Goal: Information Seeking & Learning: Learn about a topic

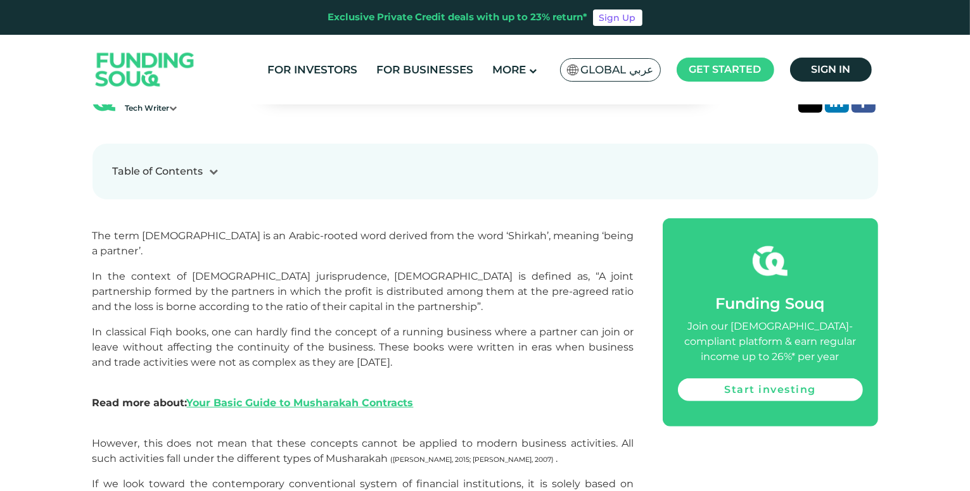
scroll to position [553, 0]
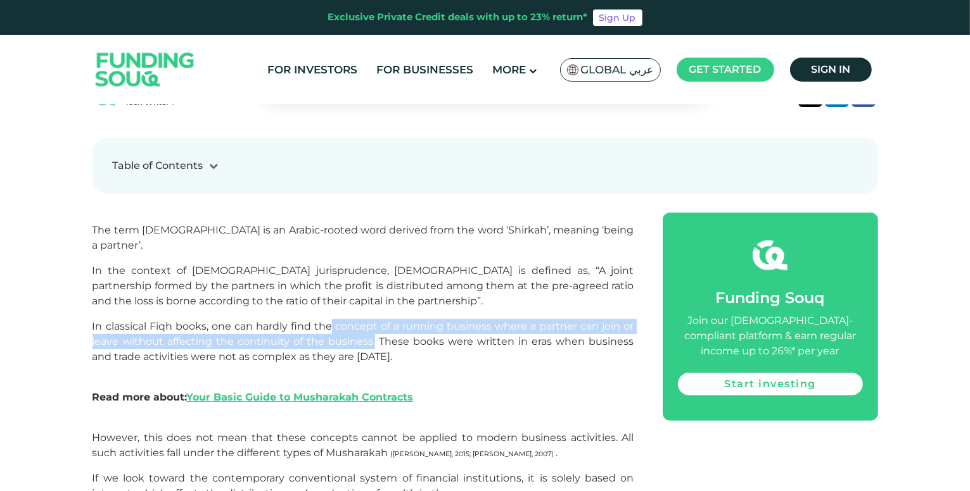
drag, startPoint x: 336, startPoint y: 268, endPoint x: 367, endPoint y: 289, distance: 37.4
click at [367, 320] on span "In classical Fiqh books, one can hardly find the concept of a running business …" at bounding box center [362, 341] width 541 height 42
copy span "concept of a running business where a partner can join or leave without affecti…"
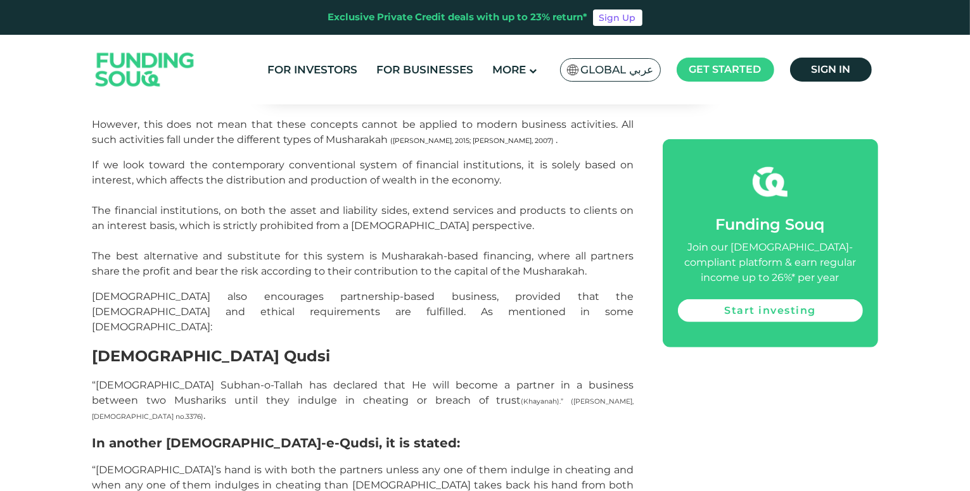
scroll to position [877, 0]
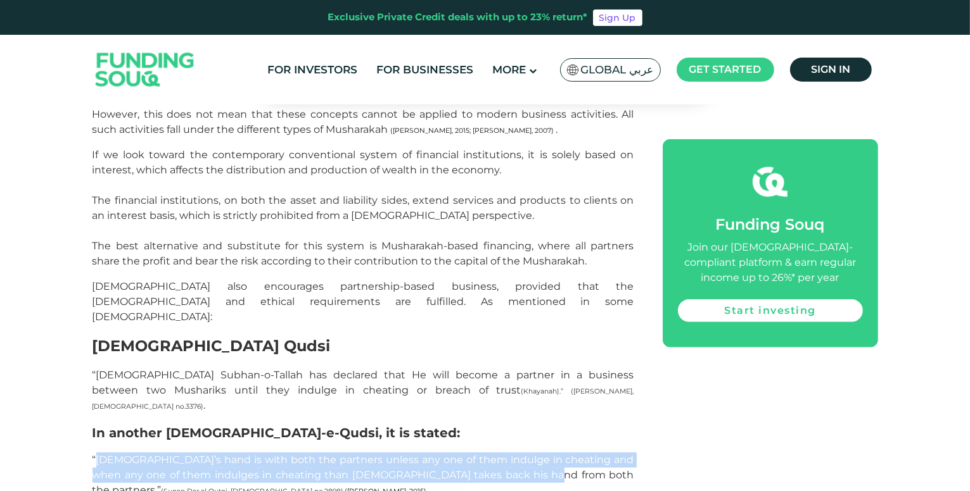
drag, startPoint x: 96, startPoint y: 376, endPoint x: 509, endPoint y: 393, distance: 413.3
click at [509, 454] on span "“[DEMOGRAPHIC_DATA]’s hand is with both the partners unless any one of them ind…" at bounding box center [362, 475] width 541 height 42
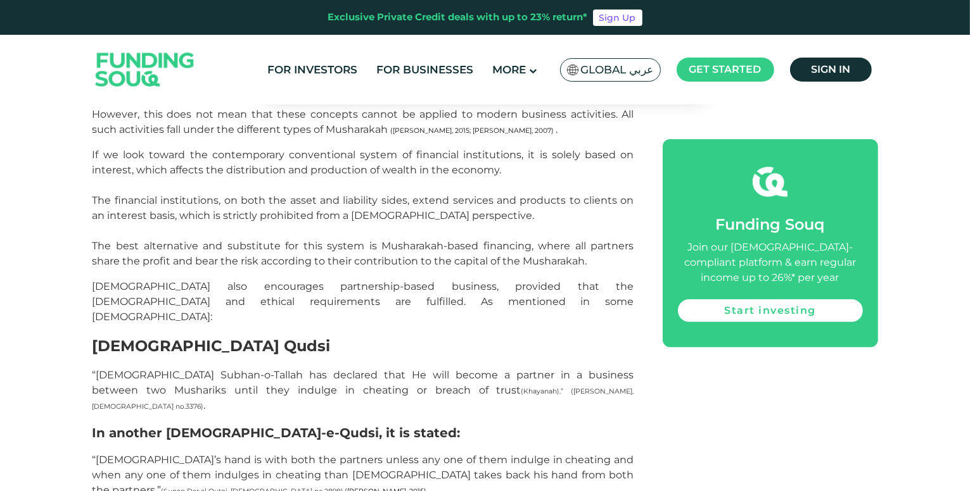
click at [376, 368] on p "“[DEMOGRAPHIC_DATA][PERSON_NAME] has declared that He will become a partner in …" at bounding box center [362, 391] width 541 height 46
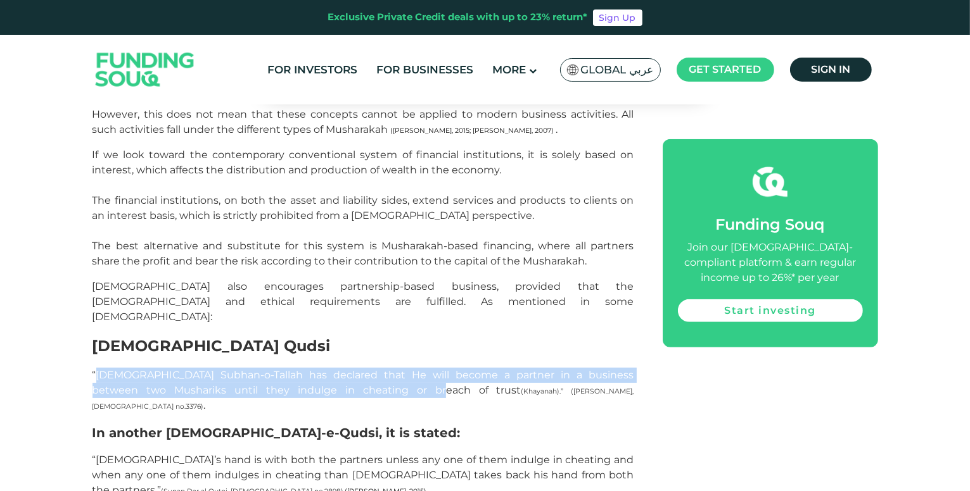
drag, startPoint x: 332, startPoint y: 320, endPoint x: 96, endPoint y: 297, distance: 236.7
copy span "[DEMOGRAPHIC_DATA] Subhan-o-Tallah has declared that He will become a partner i…"
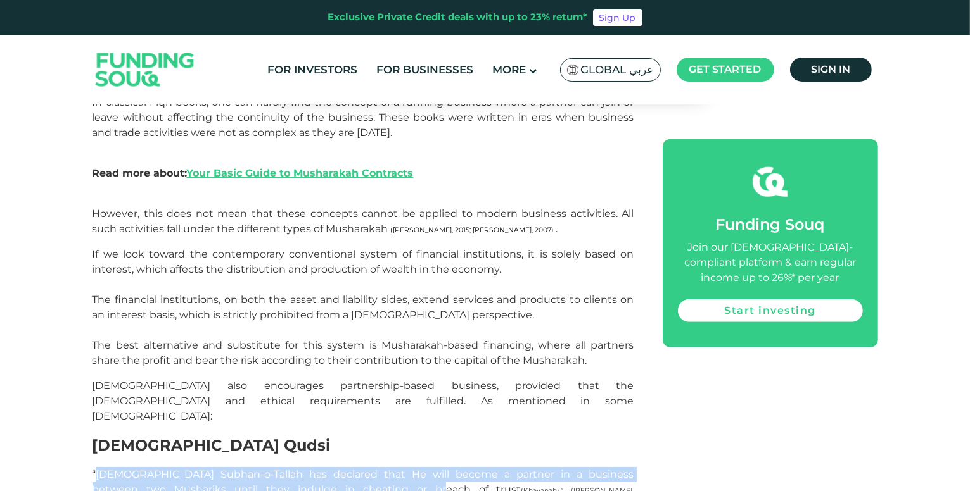
scroll to position [752, 0]
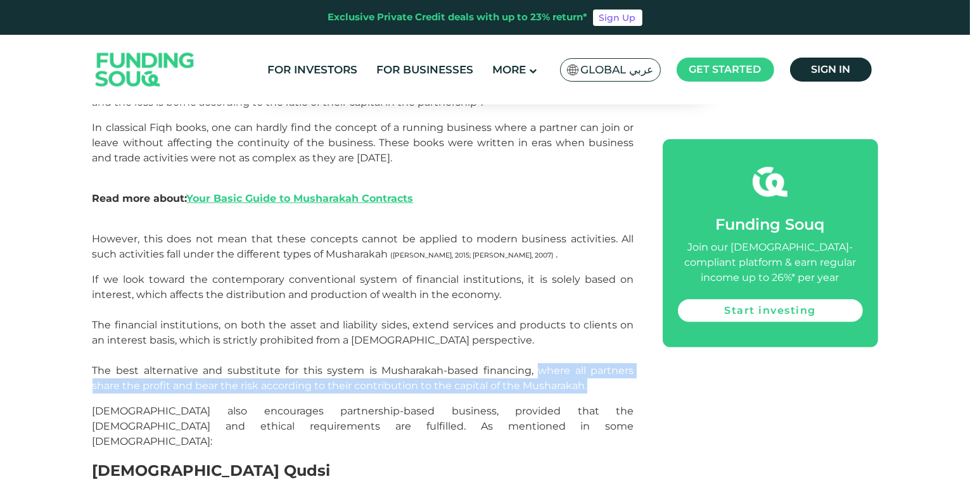
drag, startPoint x: 517, startPoint y: 312, endPoint x: 559, endPoint y: 334, distance: 47.6
click at [559, 334] on p "If we look toward the contemporary conventional system of financial institution…" at bounding box center [362, 333] width 541 height 122
copy span "where all partners share the profit and bear the risk according to their contri…"
click at [562, 329] on p "If we look toward the contemporary conventional system of financial institution…" at bounding box center [362, 333] width 541 height 122
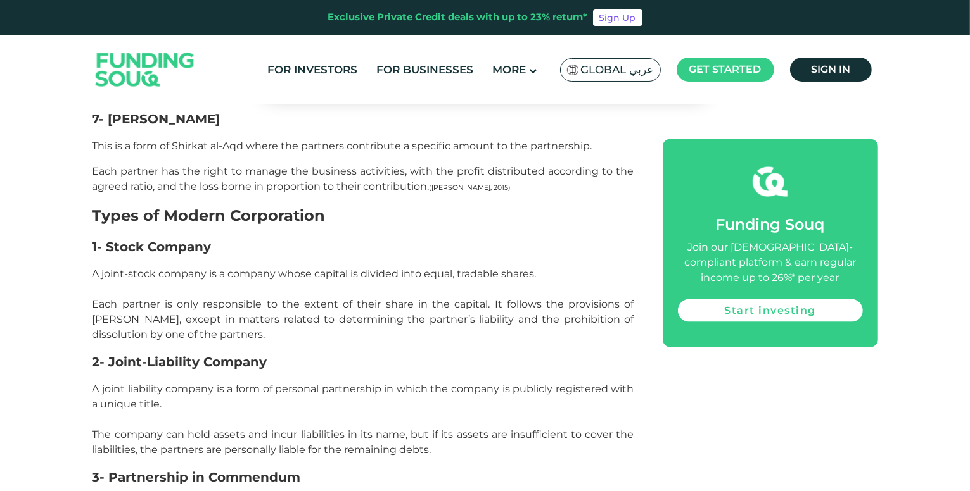
scroll to position [1889, 0]
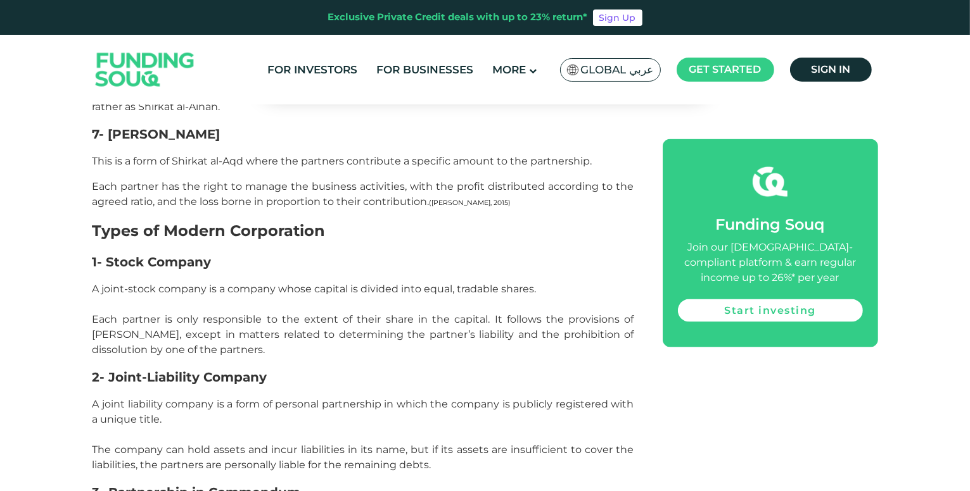
drag, startPoint x: 966, startPoint y: 227, endPoint x: 966, endPoint y: 213, distance: 13.9
click at [966, 213] on div "Home Blog Shariah Compliance 1" at bounding box center [485, 204] width 970 height 3958
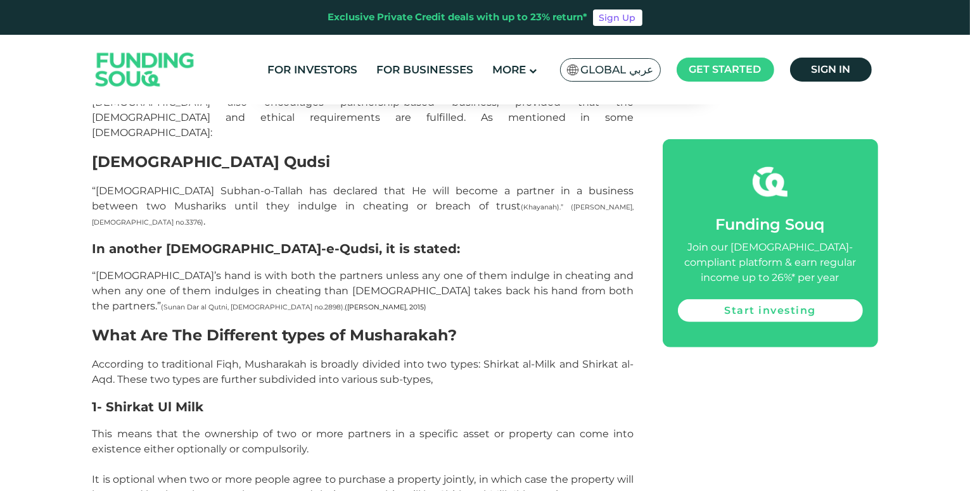
scroll to position [952, 0]
